Goal: Obtain resource: Obtain resource

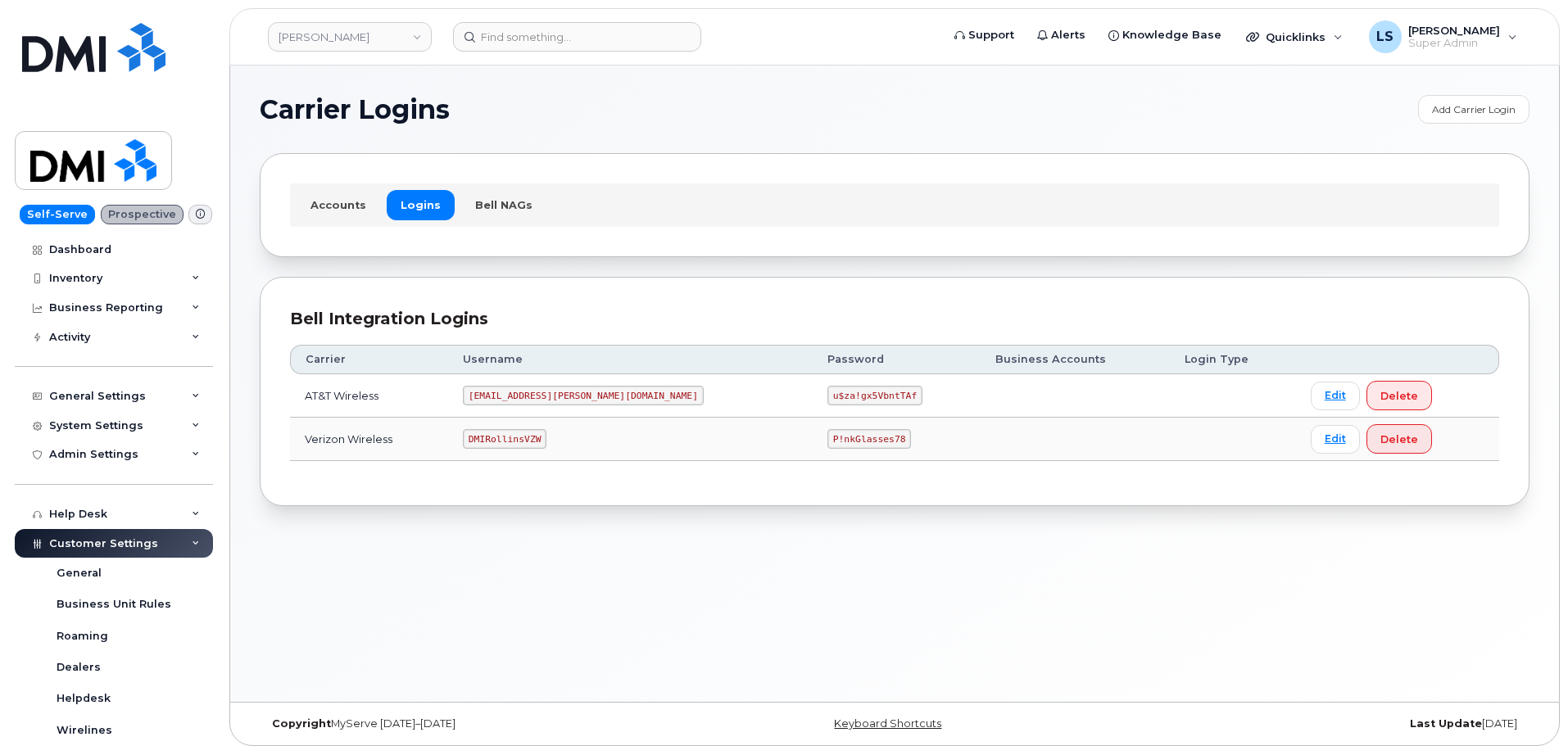
click at [827, 437] on code "P!nkGlasses78" at bounding box center [869, 439] width 83 height 19
copy code "P!nkGlasses78"
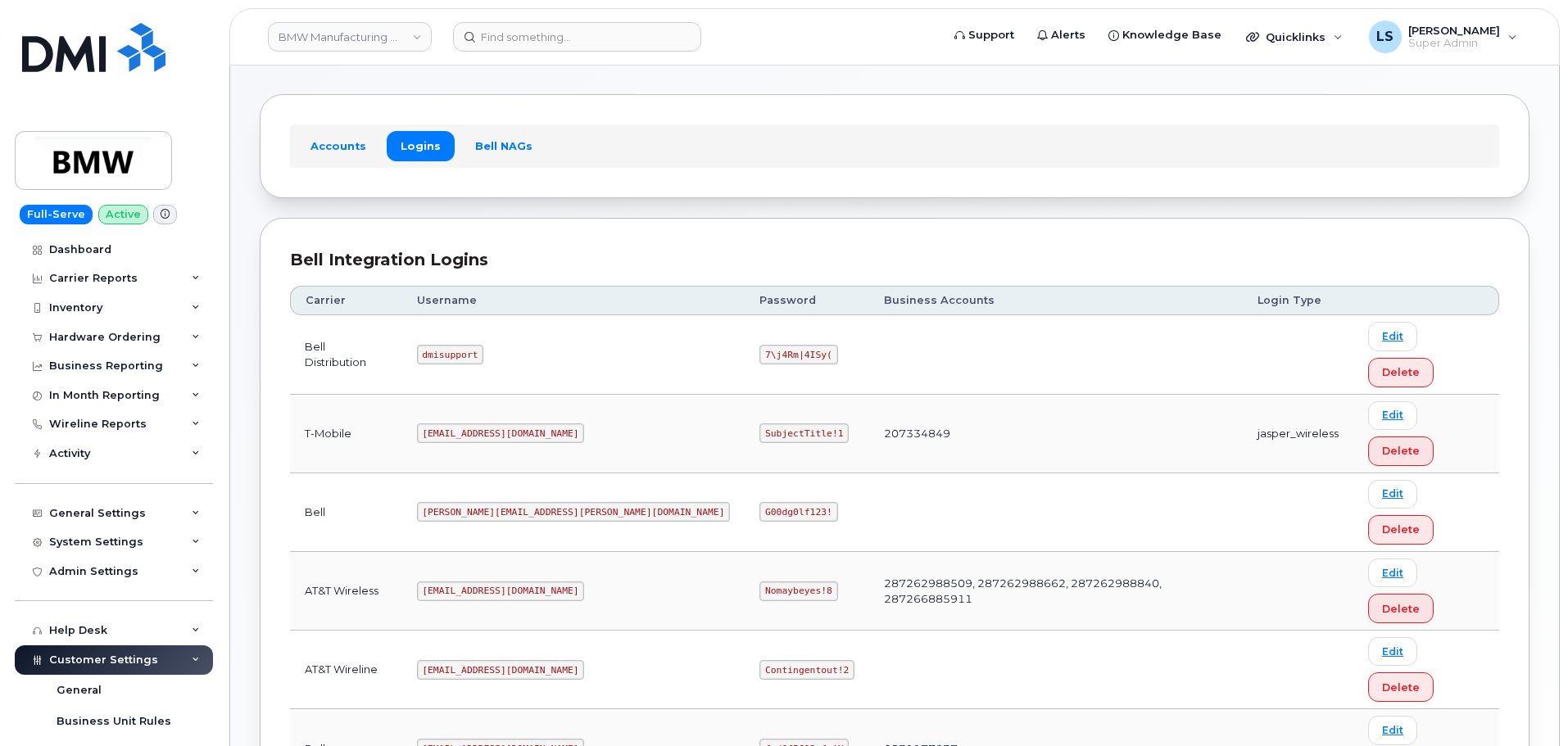
scroll to position [115, 0]
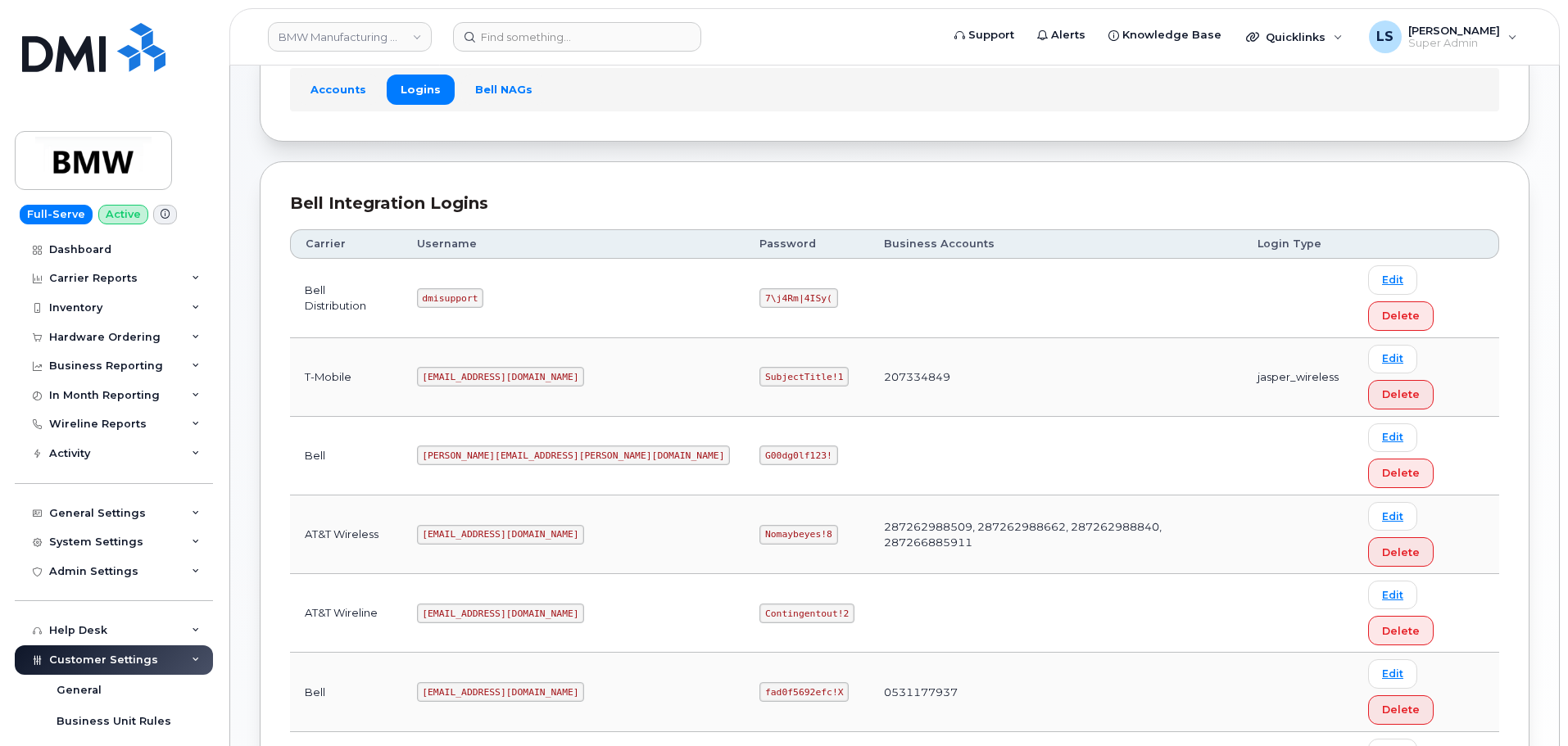
copy code "SubjectTitle!1"
